Goal: Transaction & Acquisition: Purchase product/service

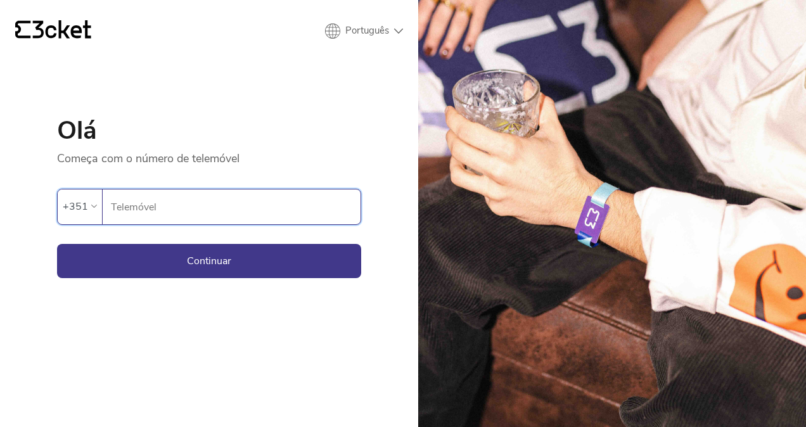
click at [167, 199] on input "Telemóvel" at bounding box center [235, 206] width 250 height 35
type input "964624600"
click at [186, 266] on button "Continuar" at bounding box center [209, 261] width 304 height 34
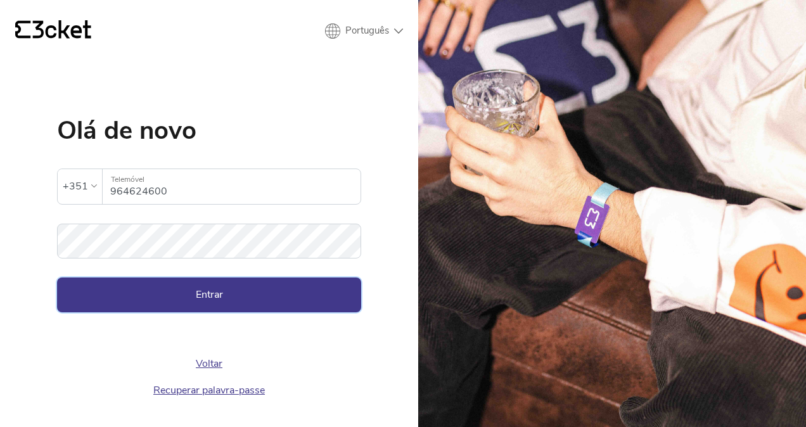
click at [200, 293] on button "Entrar" at bounding box center [209, 294] width 304 height 34
